Goal: Task Accomplishment & Management: Manage account settings

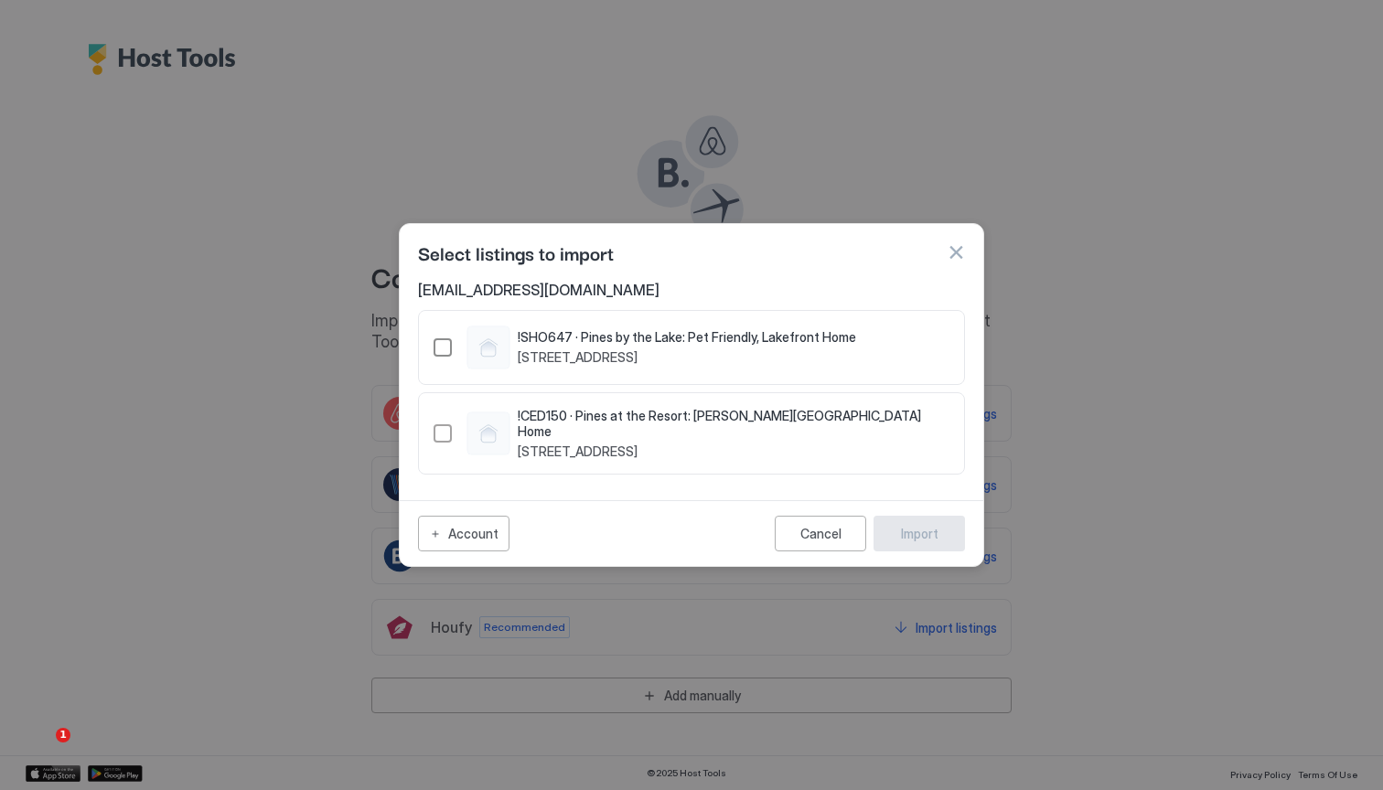
click at [442, 360] on div "!SHO647 · Pines by the Lake: Pet Friendly, Lakefront Home [STREET_ADDRESS]" at bounding box center [644, 348] width 422 height 44
click at [438, 432] on div "876856458731277636" at bounding box center [442, 433] width 18 height 18
click at [892, 529] on button "Import" at bounding box center [918, 534] width 91 height 36
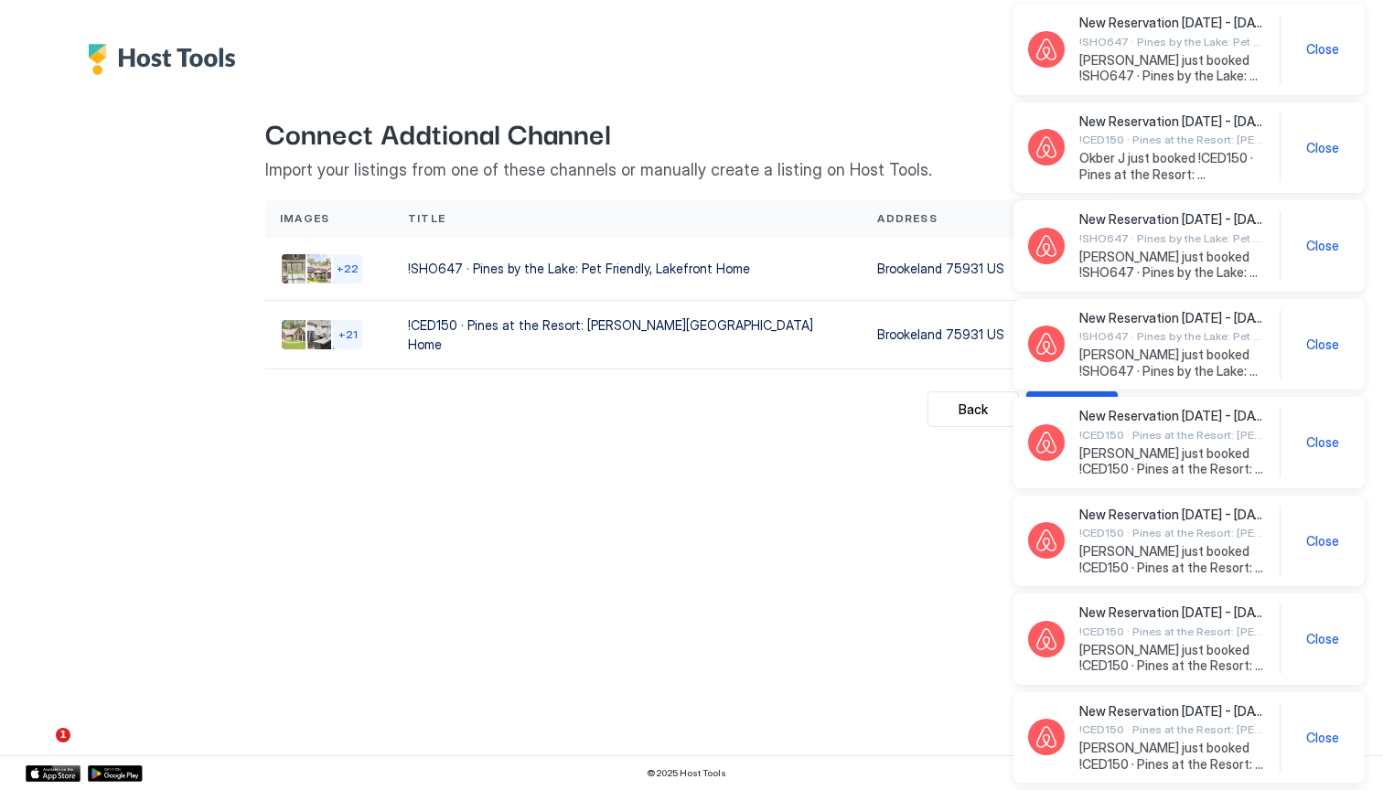
click at [1318, 52] on span "Close" at bounding box center [1322, 49] width 33 height 16
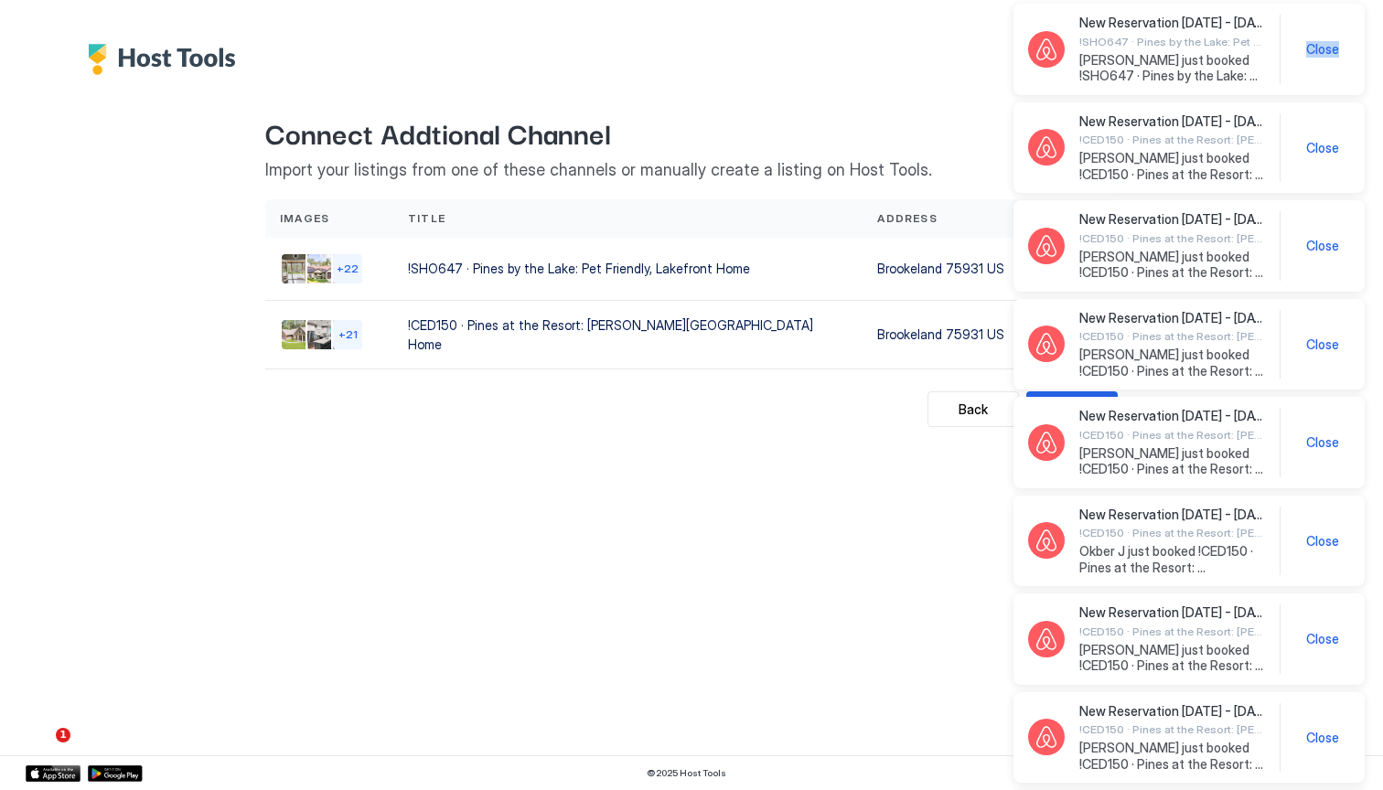
click at [1318, 52] on span "Close" at bounding box center [1322, 49] width 33 height 16
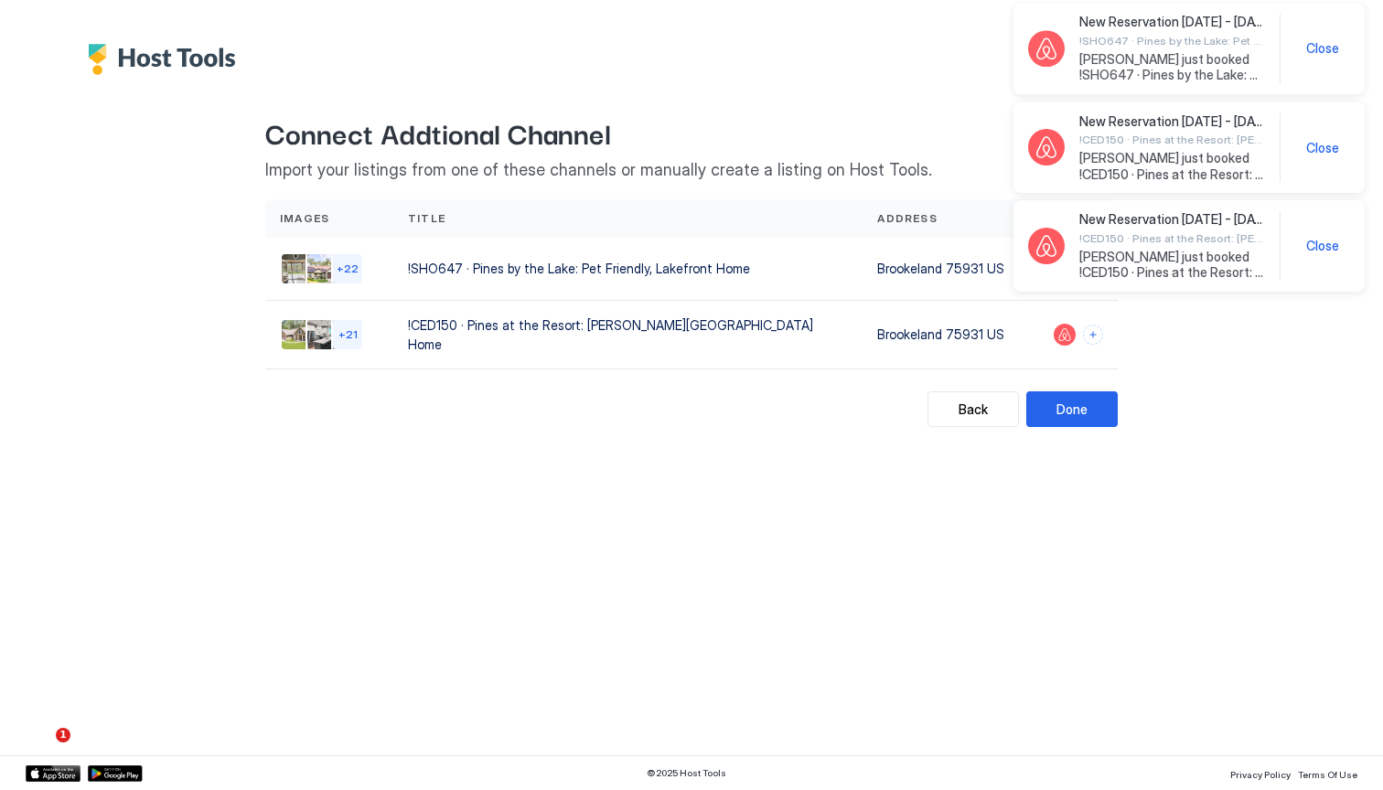
click at [1318, 52] on div "New Reservation [DATE] - [DATE] !SHO647 · Pines by the Lake: Pet Friendly, Lake…" at bounding box center [1189, 49] width 322 height 70
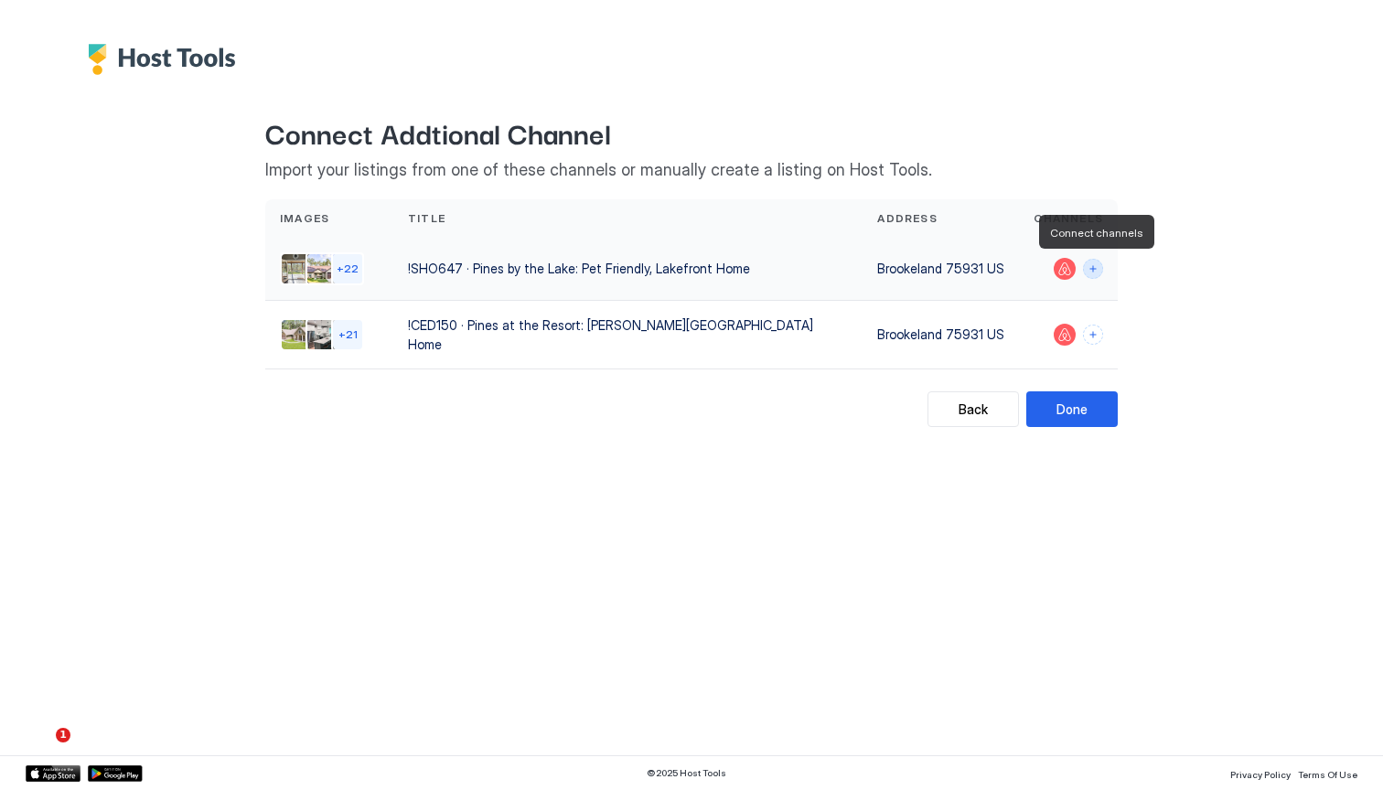
click at [1093, 269] on button "Connect channels" at bounding box center [1093, 269] width 20 height 20
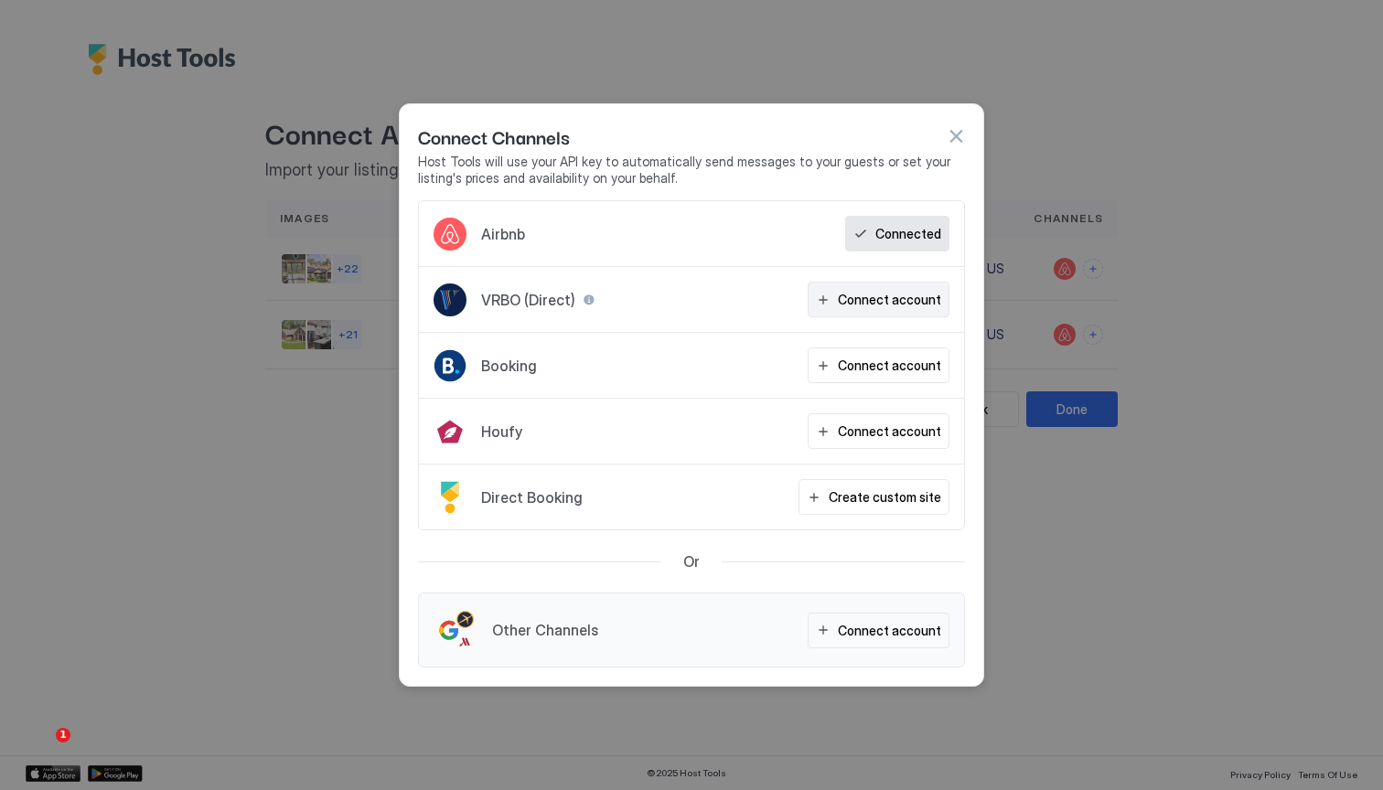
click at [890, 303] on div "Connect account" at bounding box center [889, 299] width 103 height 19
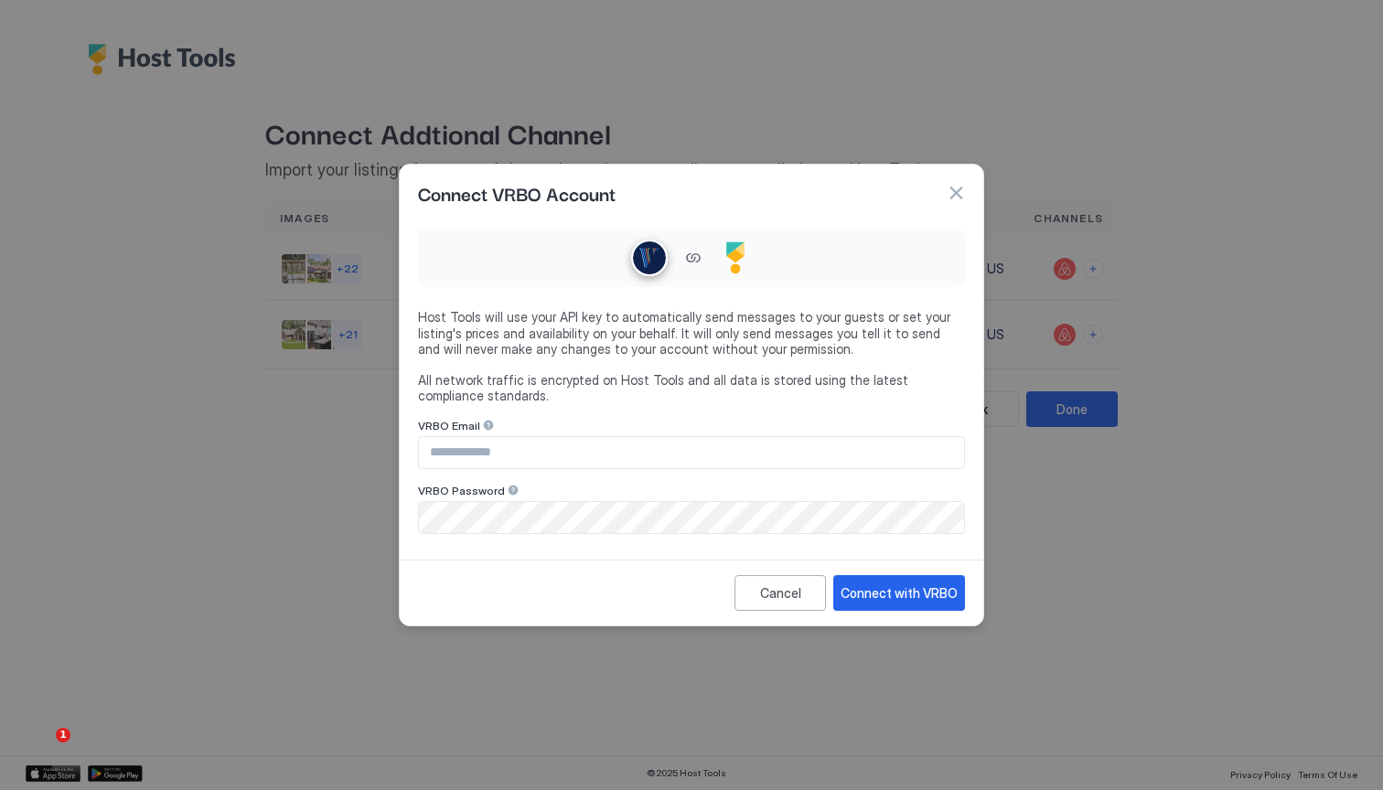
type input "**********"
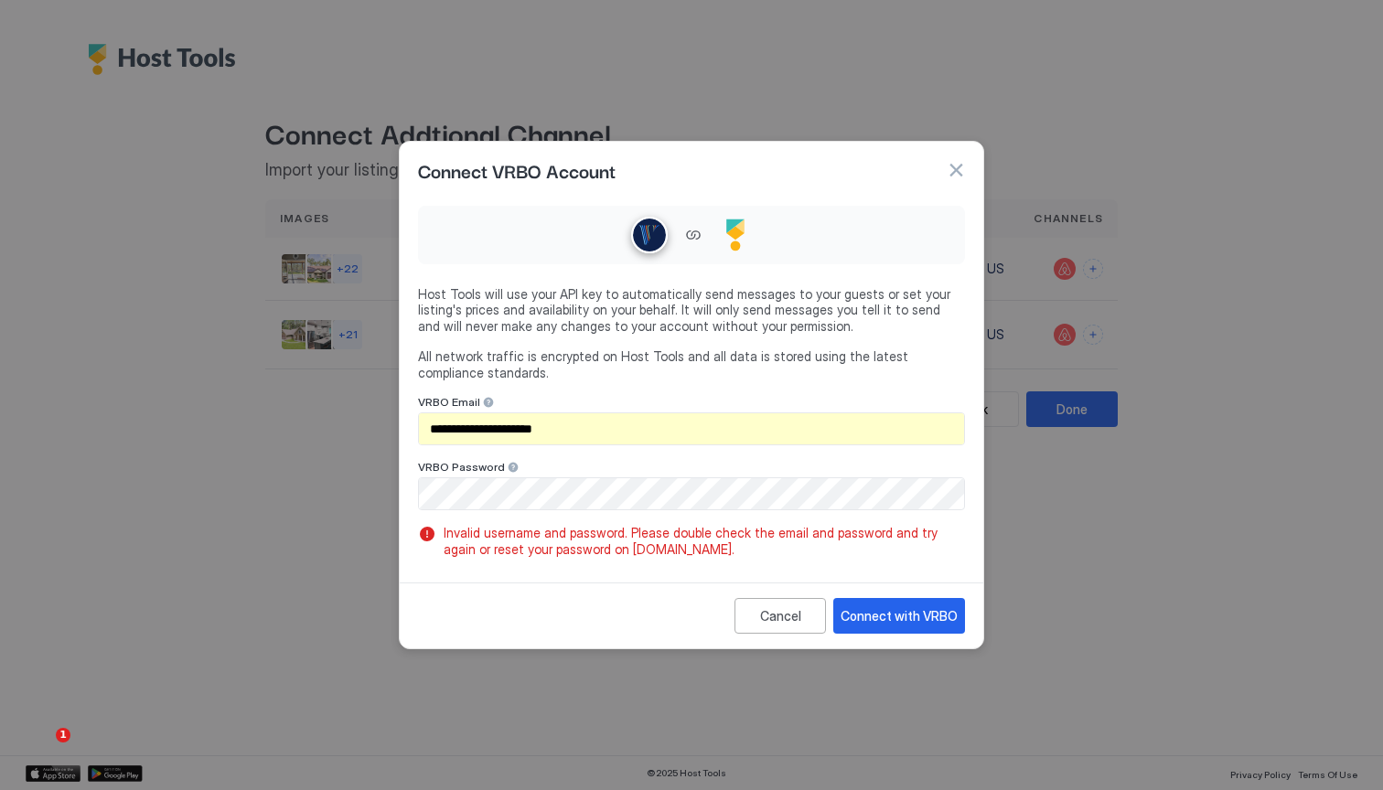
click at [693, 433] on input "**********" at bounding box center [691, 428] width 545 height 31
click at [953, 169] on button "button" at bounding box center [955, 170] width 18 height 18
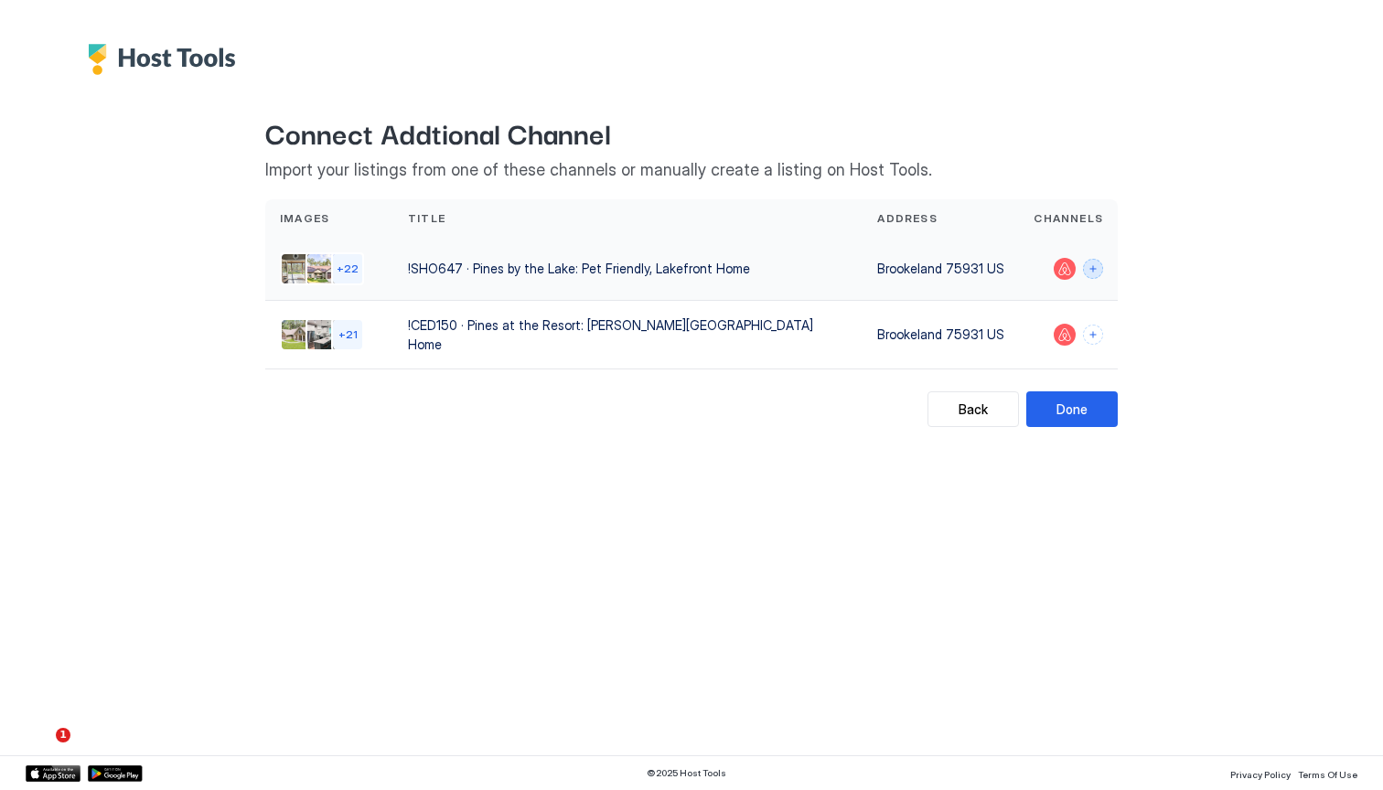
click at [1092, 276] on button "Connect channels" at bounding box center [1093, 269] width 20 height 20
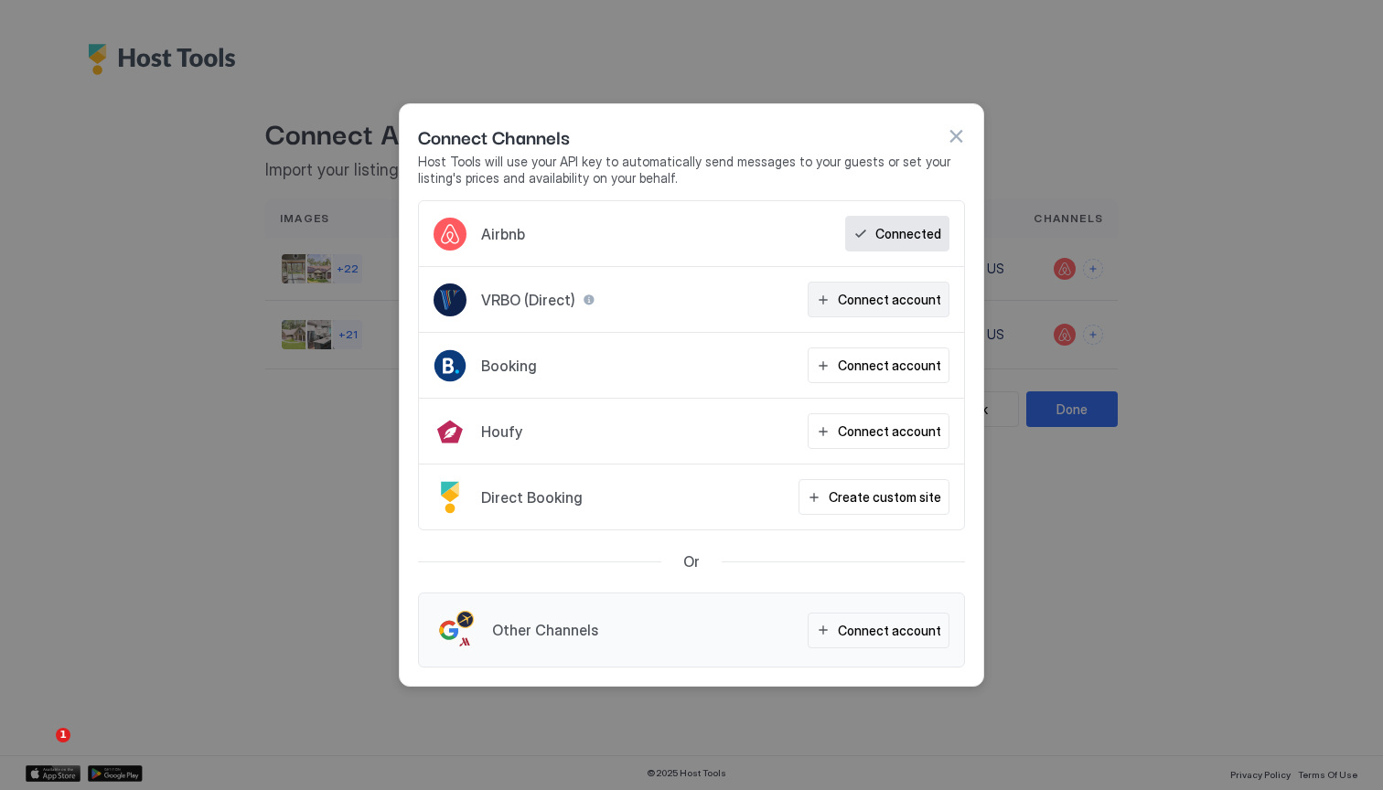
click at [856, 309] on button "Connect account" at bounding box center [878, 300] width 142 height 36
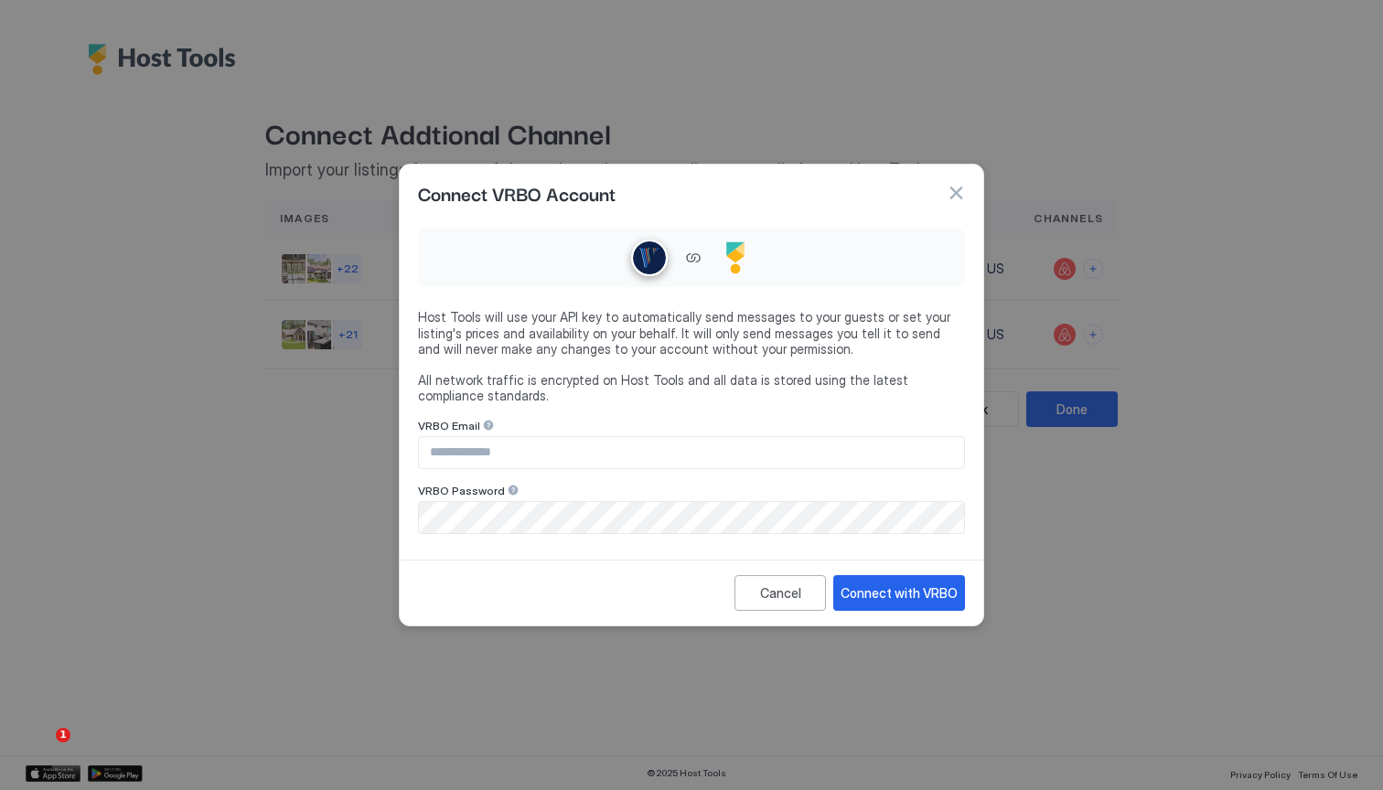
click at [649, 454] on input "Input Field" at bounding box center [691, 452] width 545 height 31
type input "**********"
click at [684, 407] on div "**********" at bounding box center [691, 377] width 547 height 313
click at [879, 593] on div "Connect with VRBO" at bounding box center [898, 592] width 117 height 19
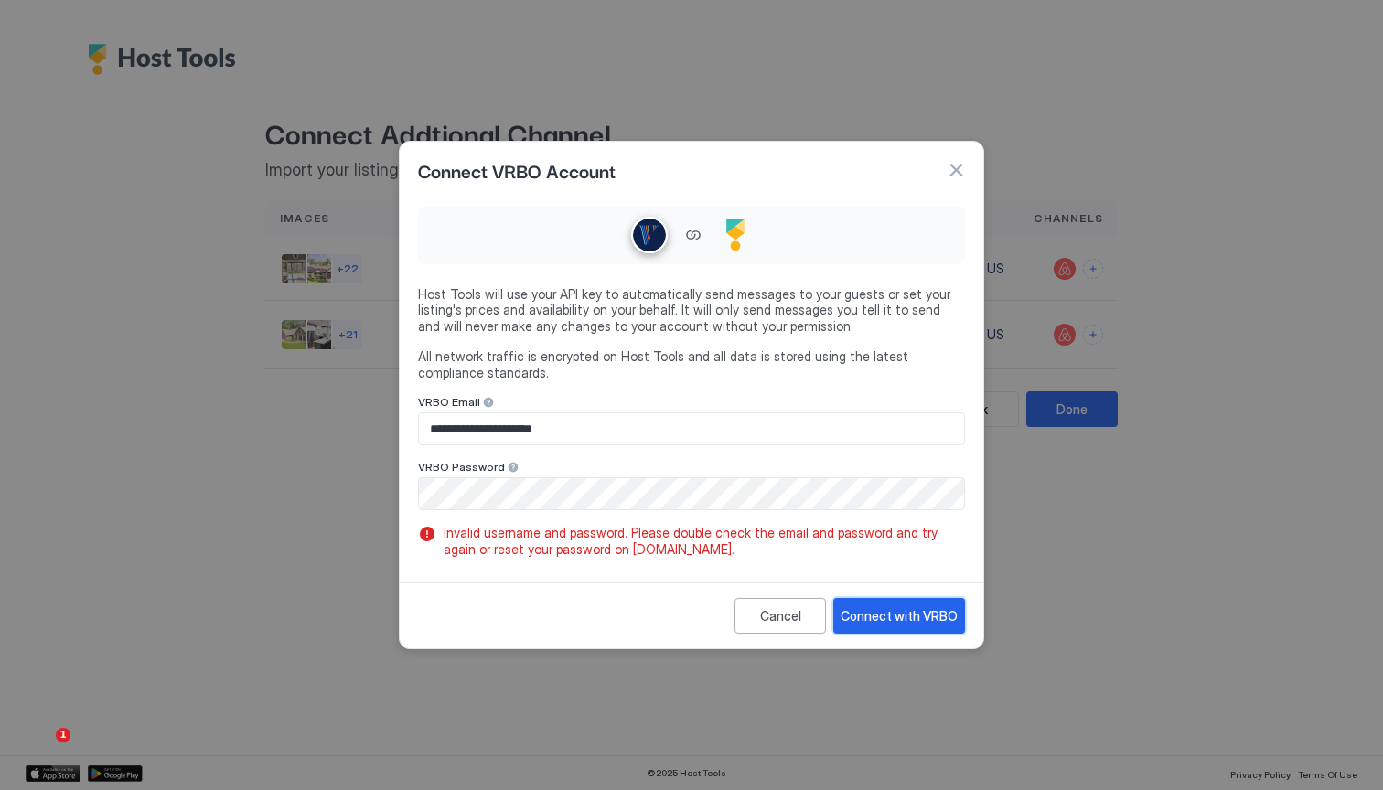
click at [861, 628] on button "Connect with VRBO" at bounding box center [899, 616] width 132 height 36
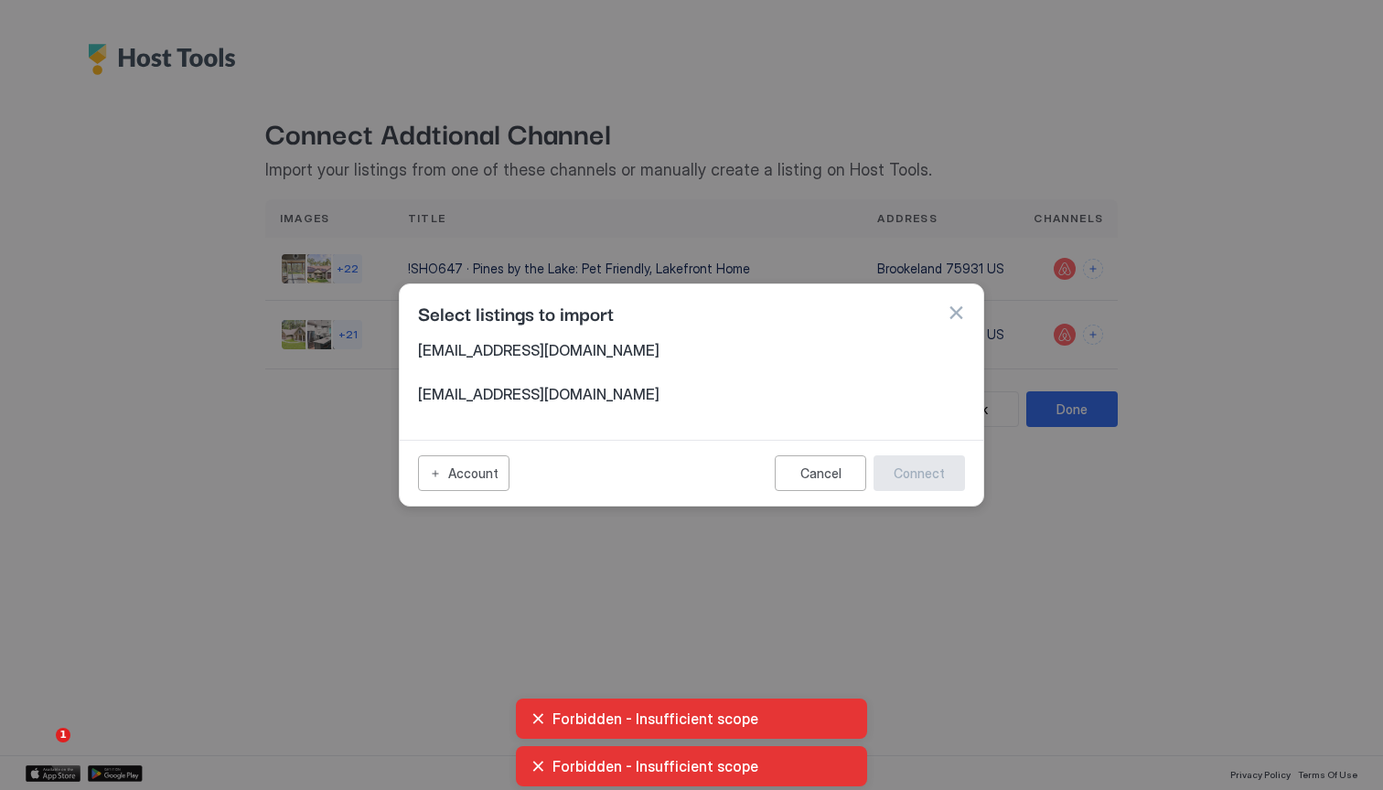
click at [536, 390] on span "[EMAIL_ADDRESS][DOMAIN_NAME]" at bounding box center [691, 394] width 547 height 18
click at [516, 350] on span "[EMAIL_ADDRESS][DOMAIN_NAME]" at bounding box center [691, 350] width 547 height 18
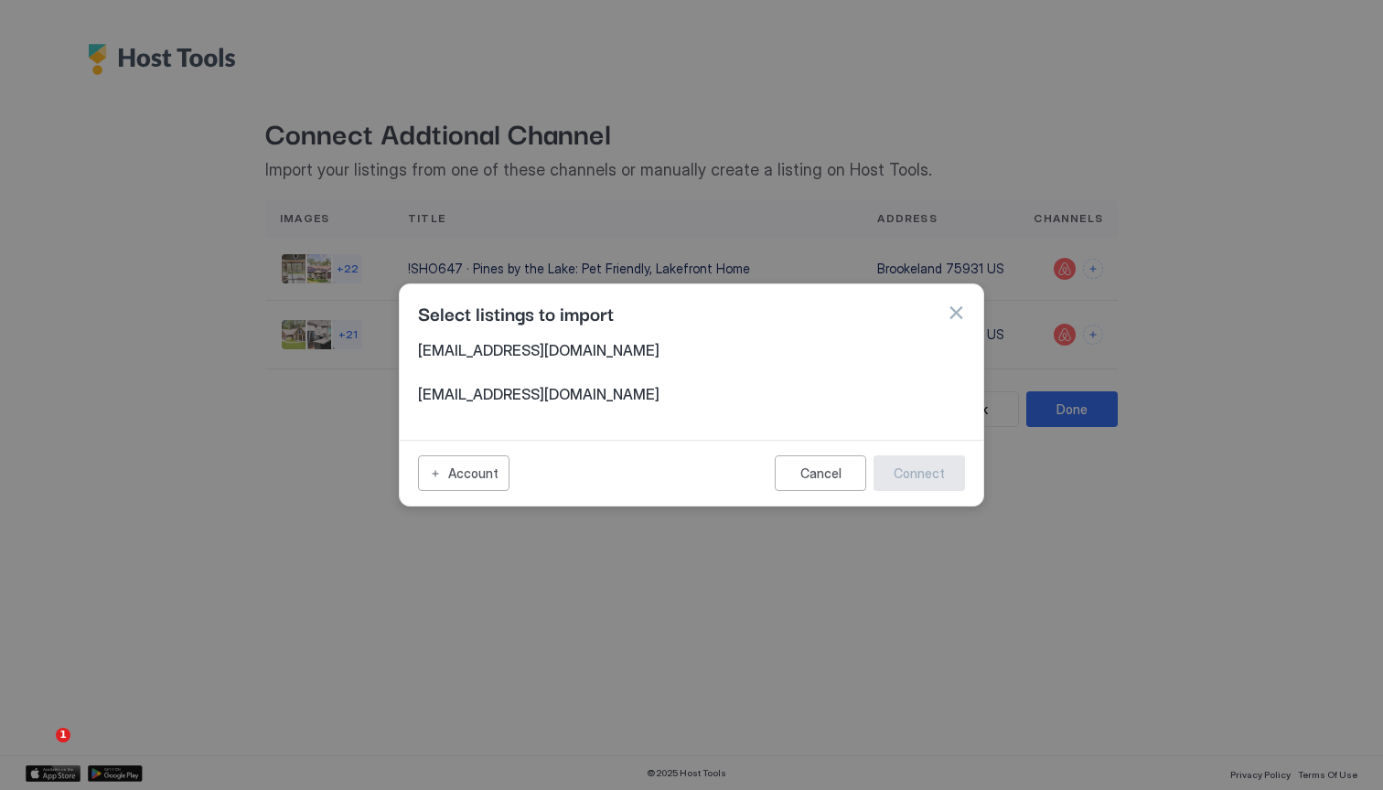
click at [422, 349] on span "[EMAIL_ADDRESS][DOMAIN_NAME]" at bounding box center [691, 350] width 547 height 18
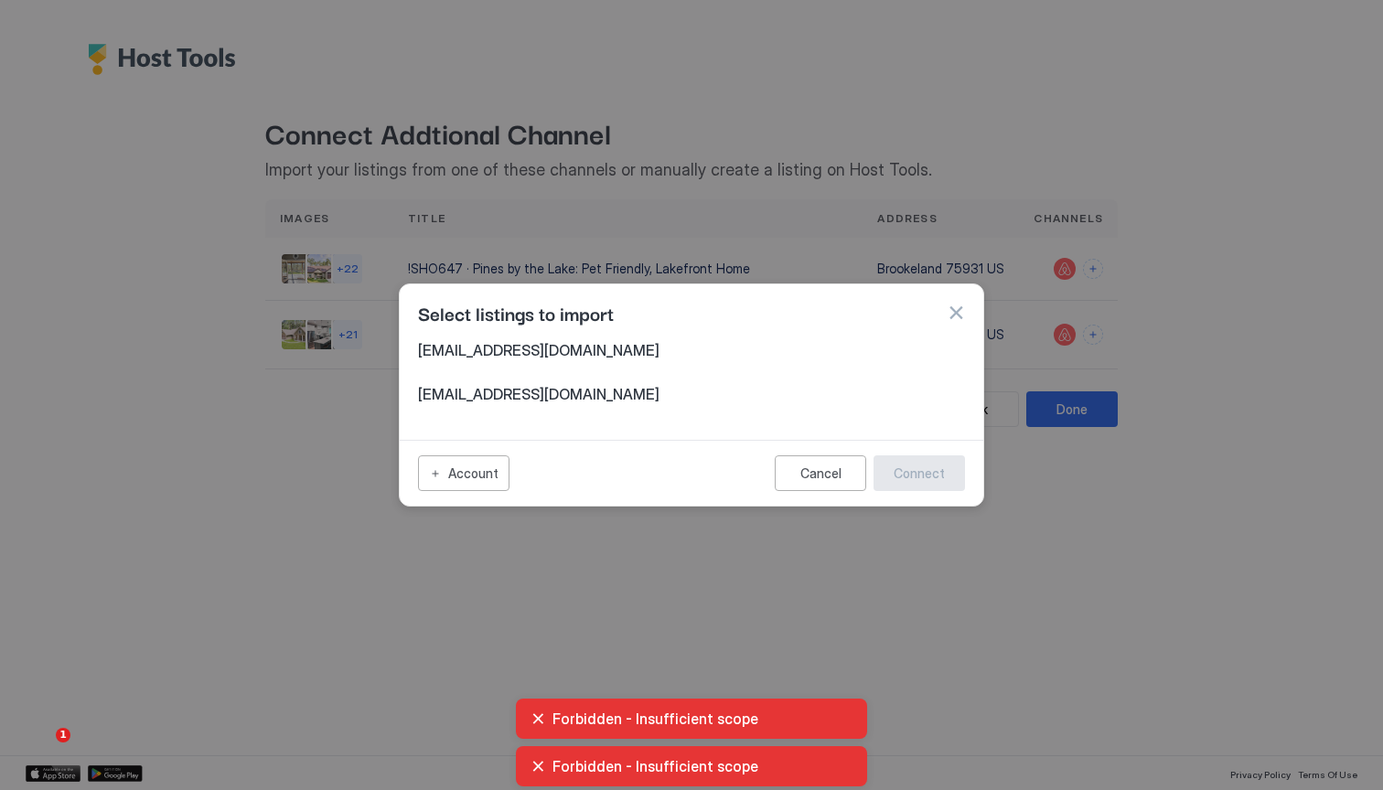
click at [535, 358] on span "[EMAIL_ADDRESS][DOMAIN_NAME]" at bounding box center [691, 350] width 547 height 18
click at [822, 482] on button "Cancel" at bounding box center [820, 473] width 91 height 36
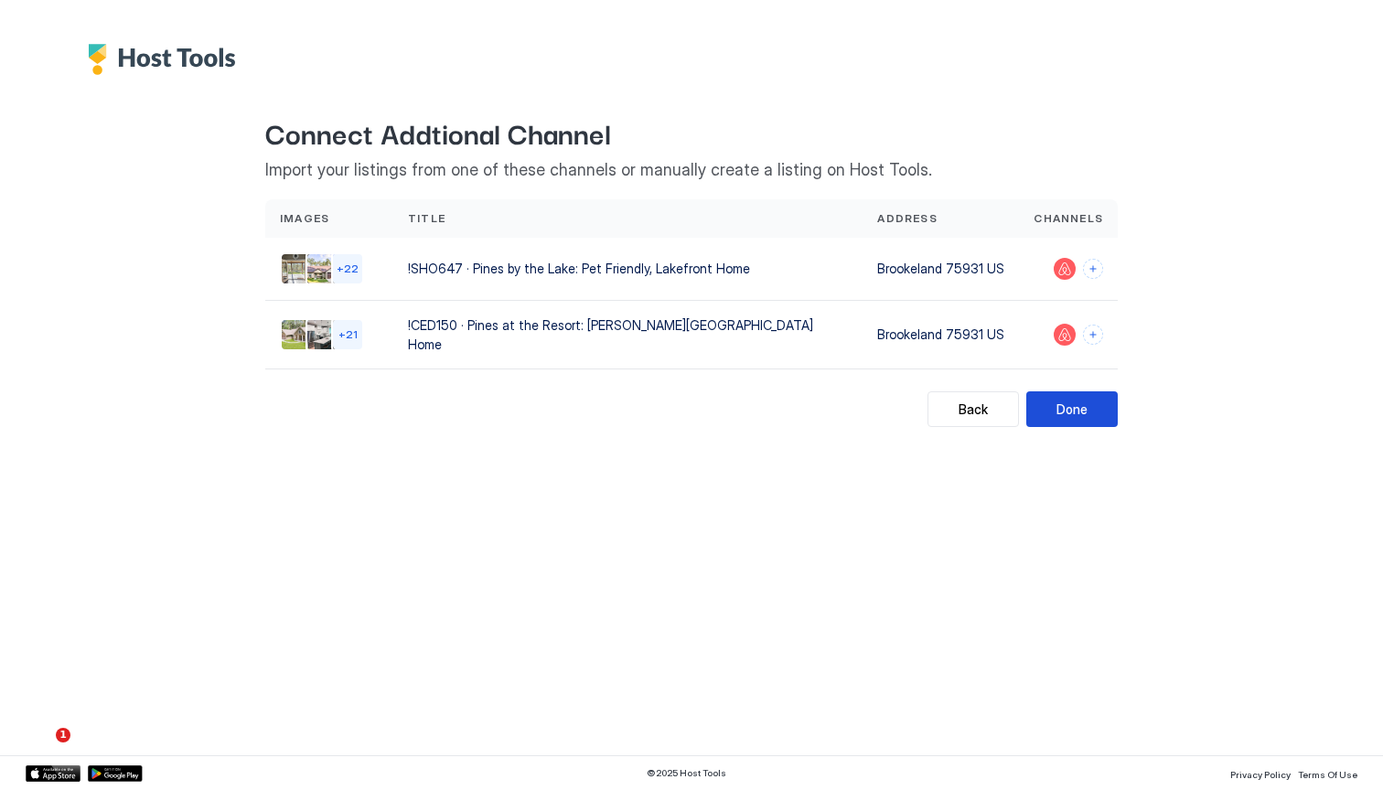
click at [1064, 409] on div "Done" at bounding box center [1071, 409] width 31 height 19
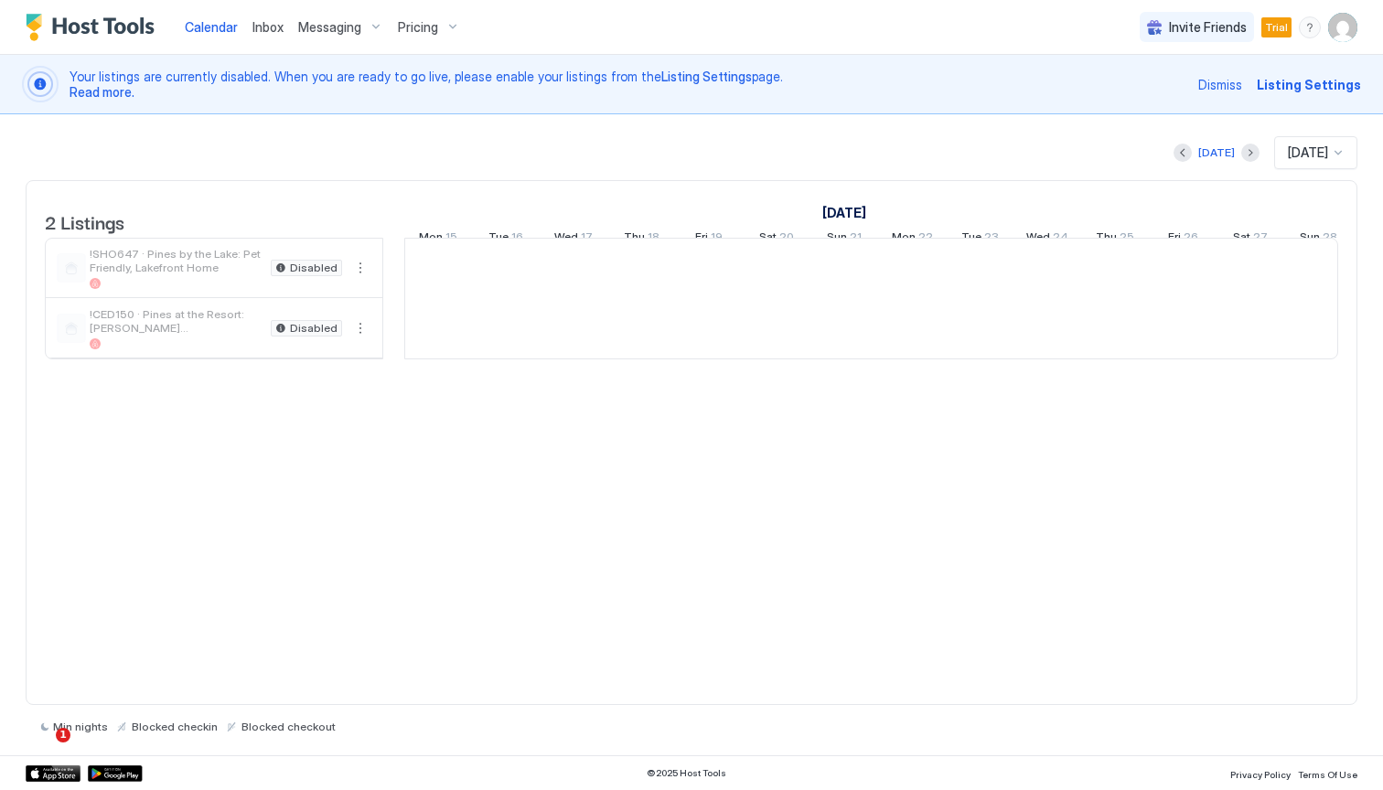
scroll to position [0, 1016]
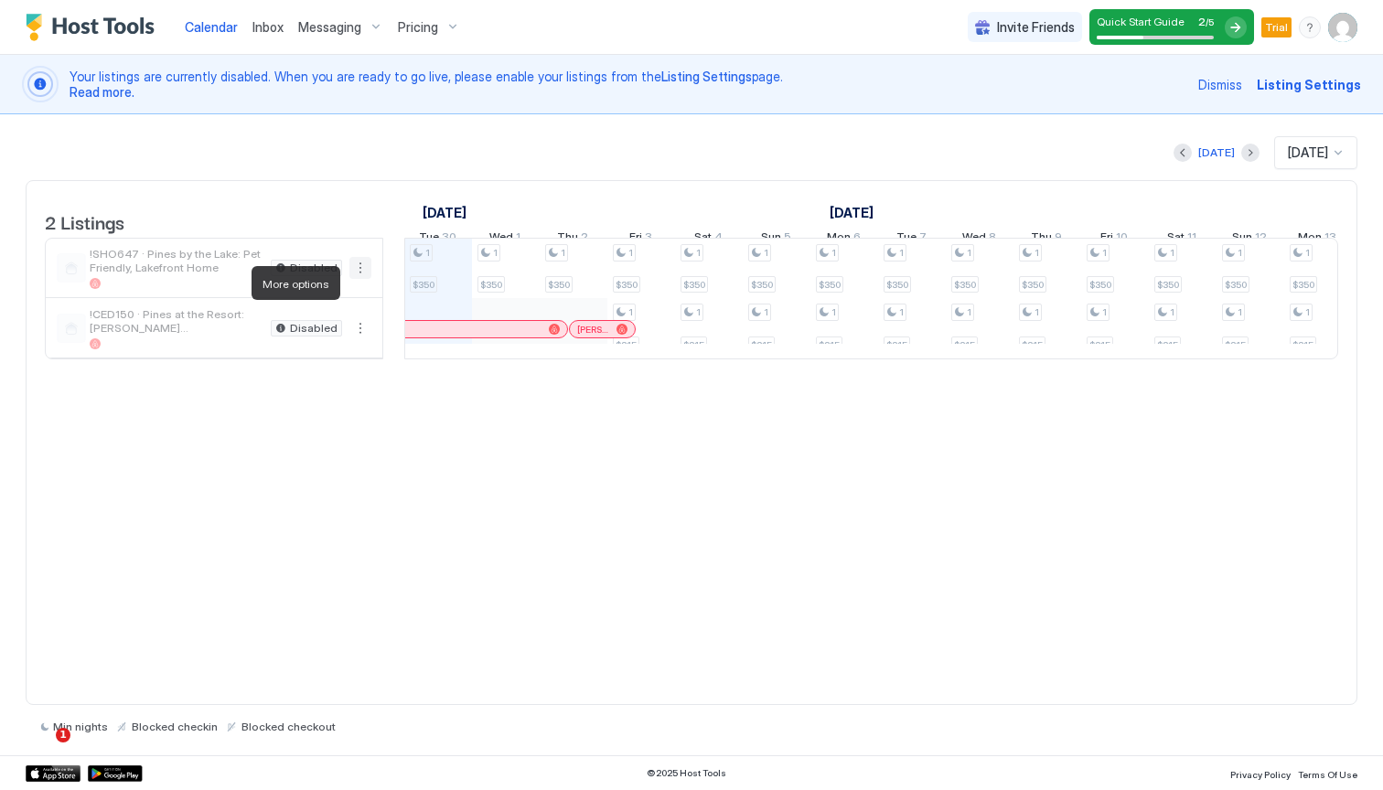
click at [360, 277] on button "More options" at bounding box center [360, 268] width 22 height 22
click at [400, 523] on div at bounding box center [691, 395] width 1383 height 790
